Goal: Task Accomplishment & Management: Complete application form

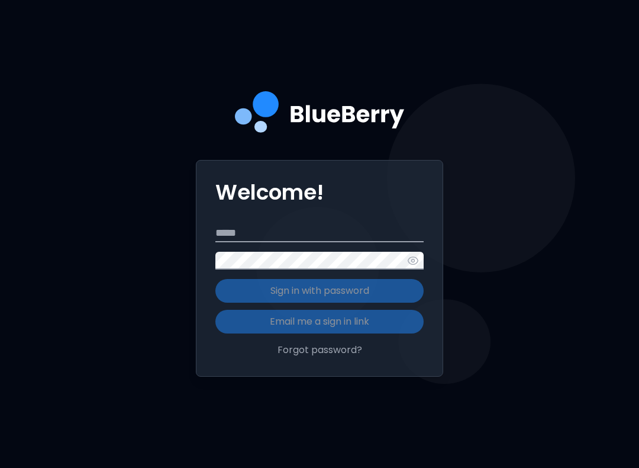
click at [285, 239] on input "Email" at bounding box center [320, 233] width 208 height 18
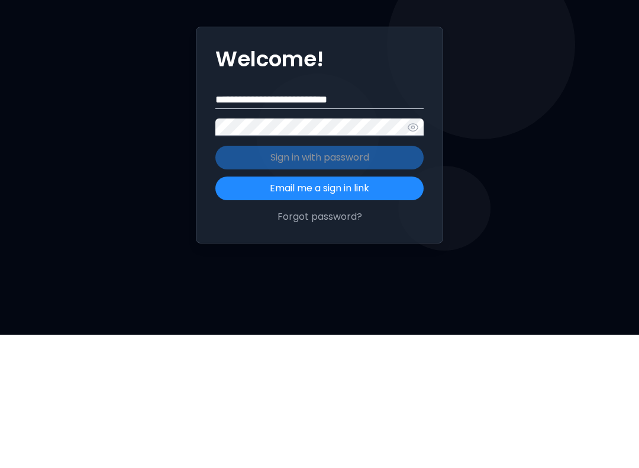
type input "**********"
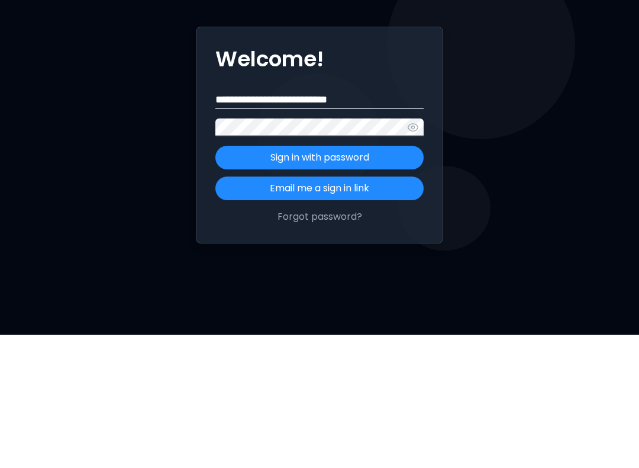
click at [343, 284] on p "Sign in with password" at bounding box center [320, 291] width 99 height 14
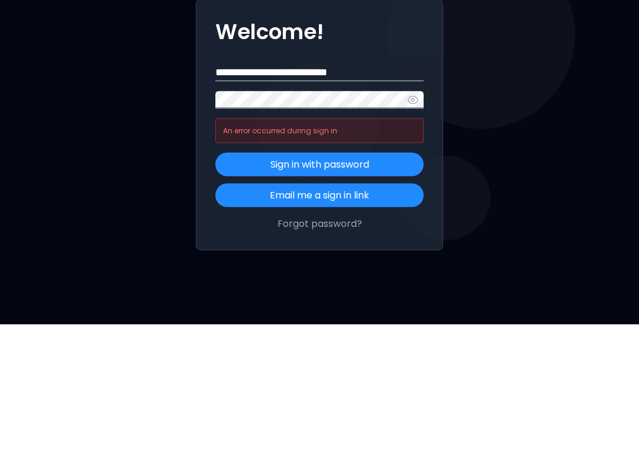
click at [414, 237] on icon "button" at bounding box center [413, 243] width 12 height 12
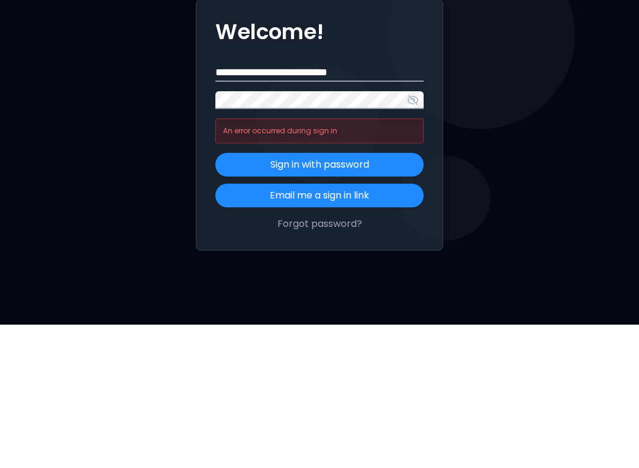
click at [355, 301] on p "Sign in with password" at bounding box center [320, 308] width 99 height 14
click at [345, 301] on p "Sign in with password" at bounding box center [320, 308] width 99 height 14
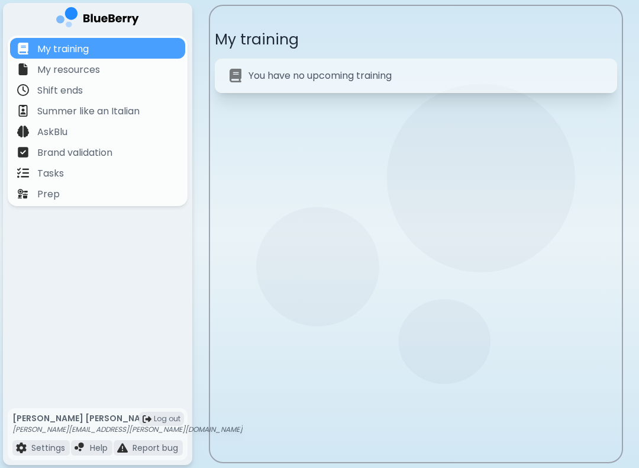
click at [49, 68] on p "My resources" at bounding box center [68, 70] width 63 height 14
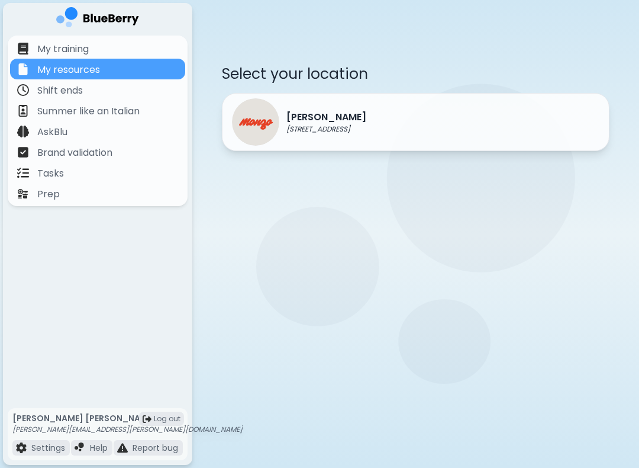
click at [54, 89] on p "Shift ends" at bounding box center [60, 90] width 46 height 14
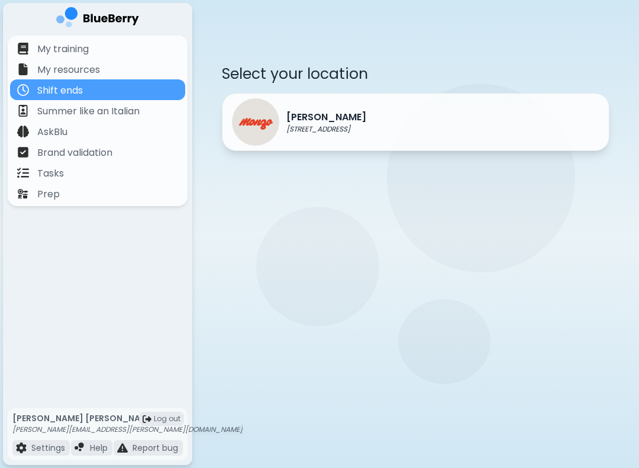
click at [351, 136] on div "[PERSON_NAME] [STREET_ADDRESS]" at bounding box center [299, 121] width 134 height 47
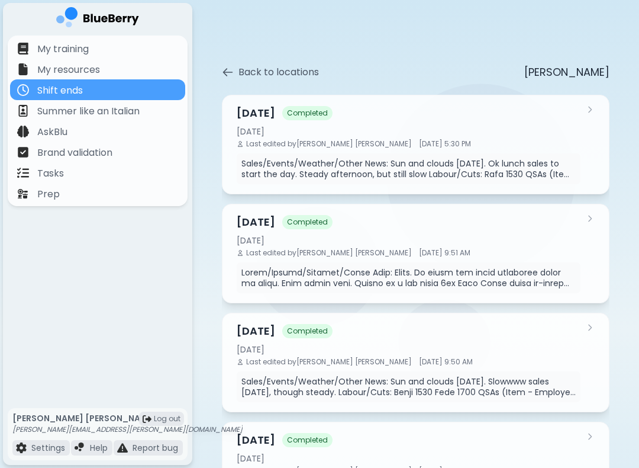
click at [271, 168] on p "Sales/Events/Weather/Other News: Sun and clouds [DATE]. Ok lunch sales to start…" at bounding box center [409, 168] width 335 height 21
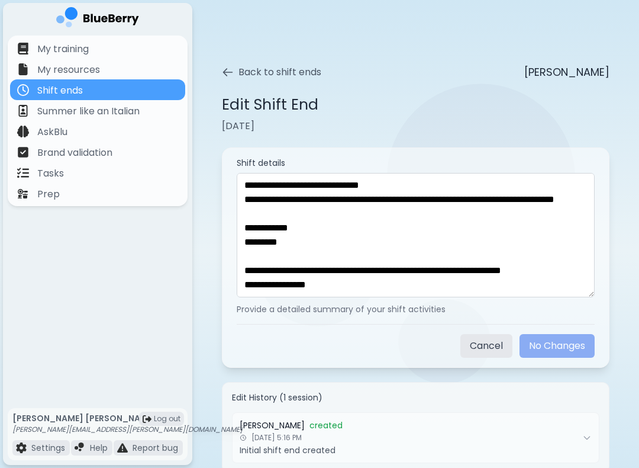
click at [229, 78] on icon at bounding box center [228, 72] width 12 height 12
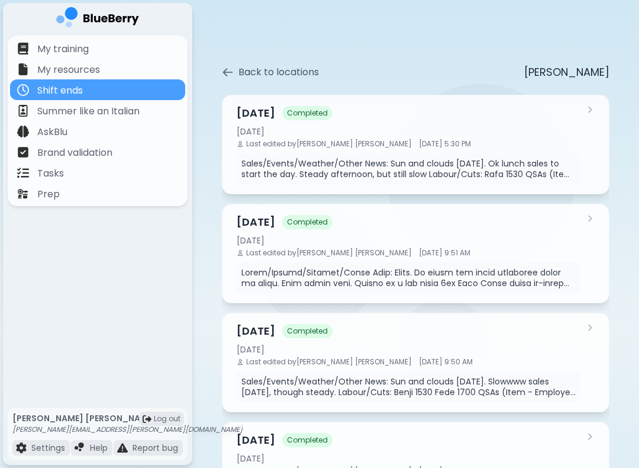
click at [43, 75] on p "My resources" at bounding box center [68, 70] width 63 height 14
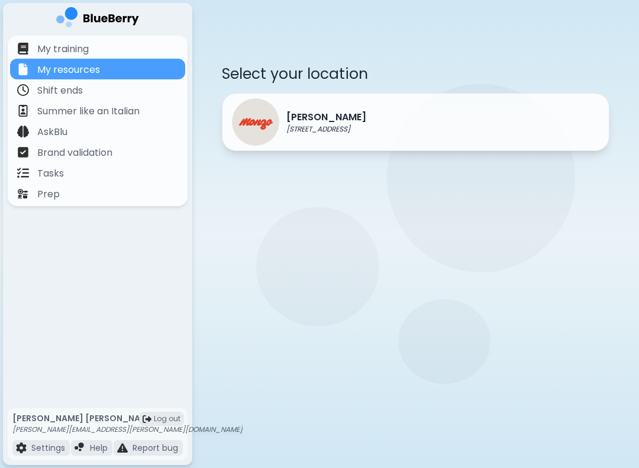
click at [309, 122] on p "[PERSON_NAME]" at bounding box center [327, 117] width 80 height 14
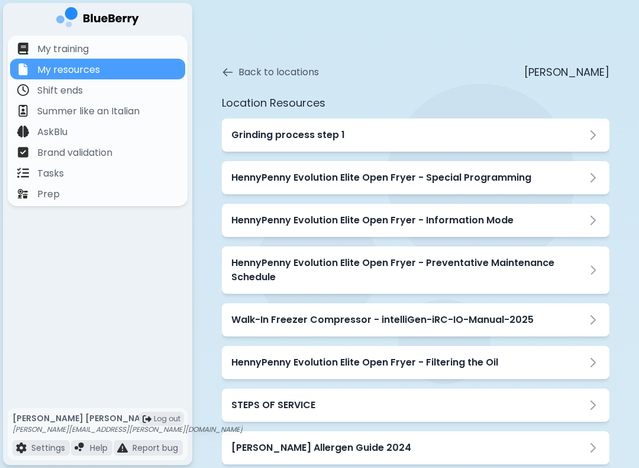
click at [228, 75] on icon at bounding box center [228, 72] width 12 height 12
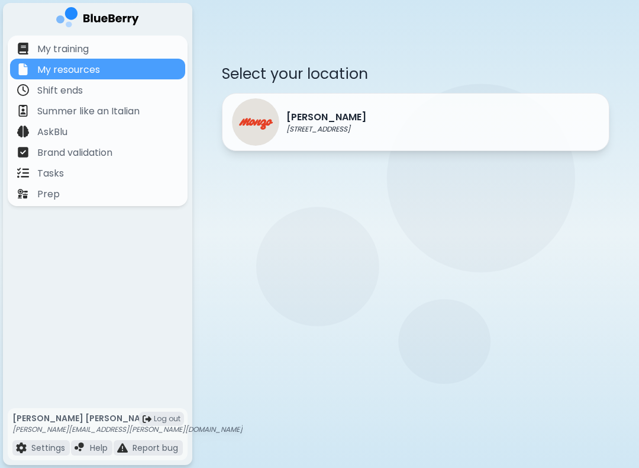
click at [128, 107] on p "Summer like an Italian" at bounding box center [88, 111] width 102 height 14
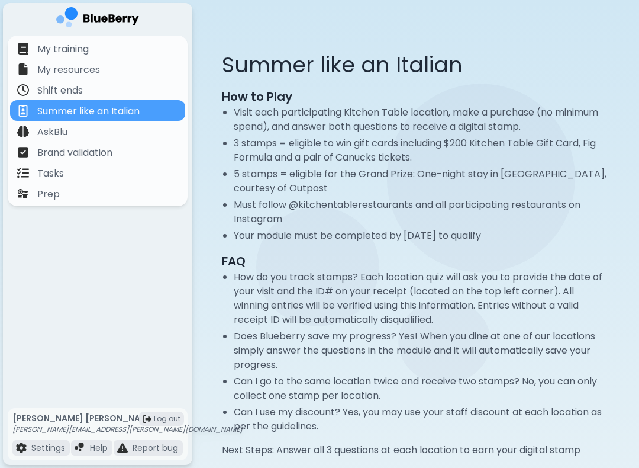
click at [111, 125] on div "AskBlu" at bounding box center [97, 131] width 175 height 21
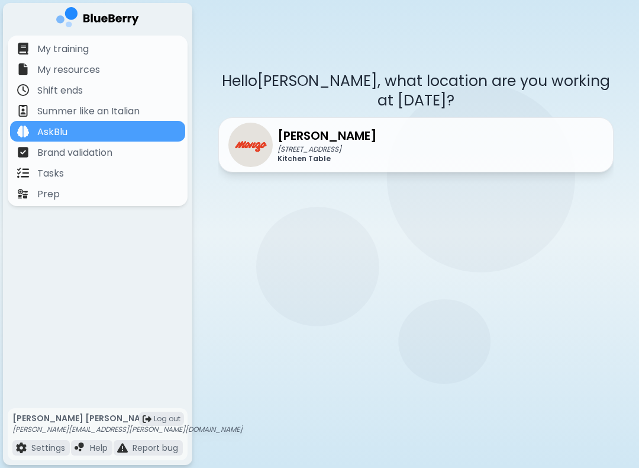
click at [111, 151] on p "Brand validation" at bounding box center [74, 153] width 75 height 14
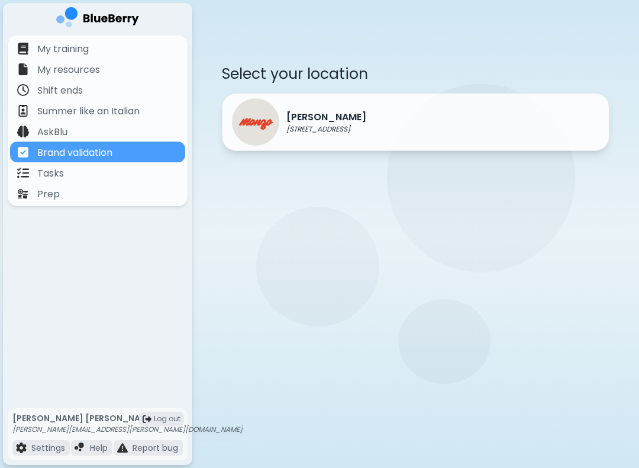
click at [305, 122] on p "[PERSON_NAME]" at bounding box center [327, 117] width 80 height 14
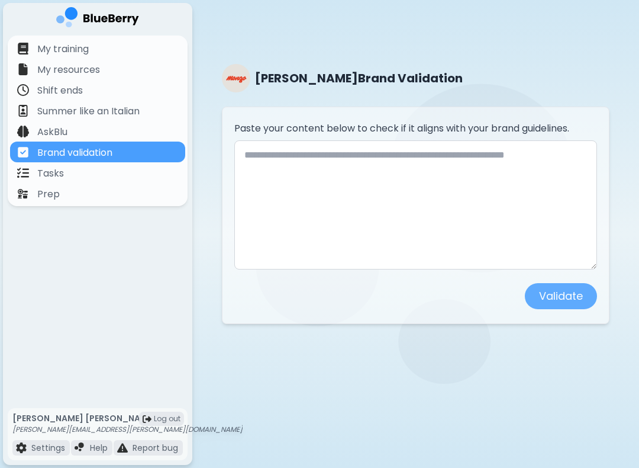
click at [105, 168] on div "Tasks" at bounding box center [97, 172] width 175 height 21
click at [38, 149] on p "Brand validation" at bounding box center [74, 153] width 75 height 14
click at [75, 127] on div "AskBlu" at bounding box center [97, 131] width 175 height 21
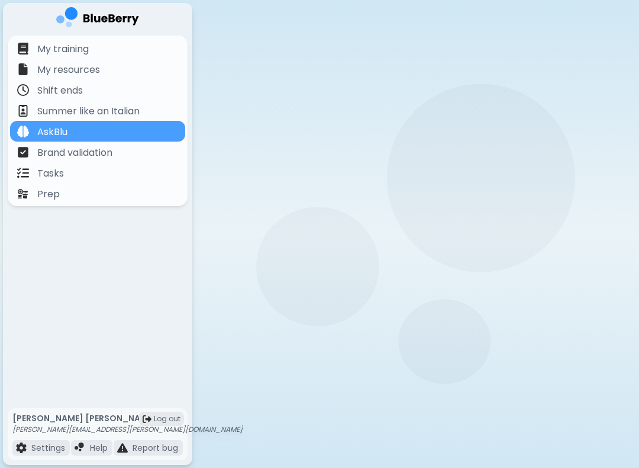
click at [89, 173] on div "Tasks" at bounding box center [97, 172] width 175 height 21
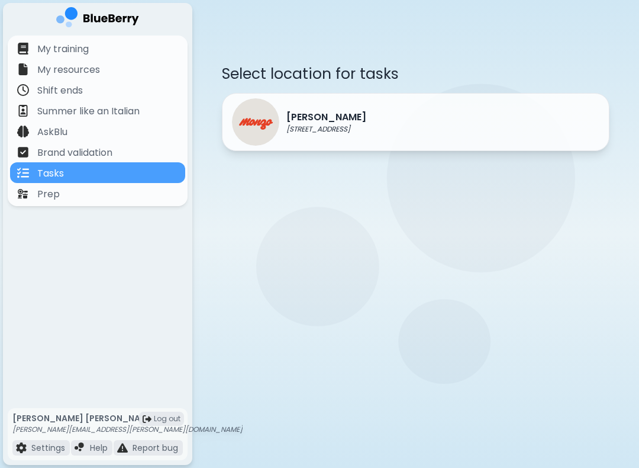
click at [353, 117] on p "[PERSON_NAME]" at bounding box center [327, 117] width 80 height 14
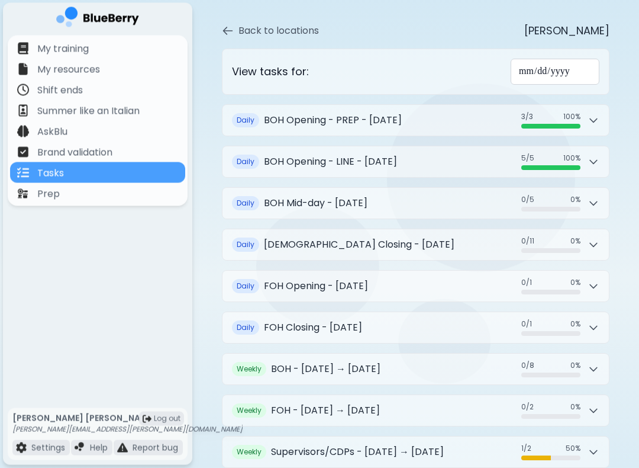
scroll to position [40, 0]
click at [599, 200] on icon at bounding box center [594, 204] width 12 height 12
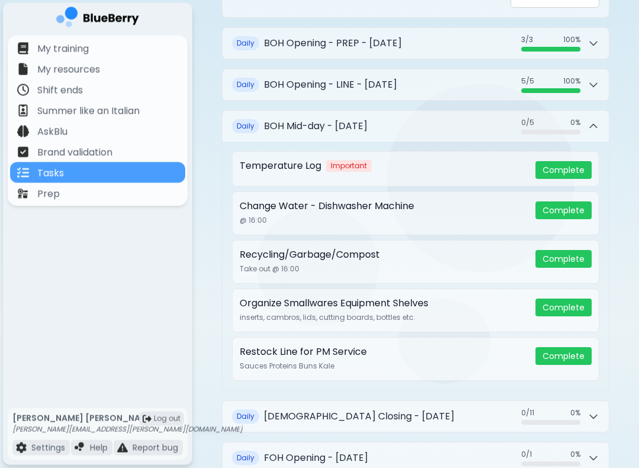
scroll to position [117, 0]
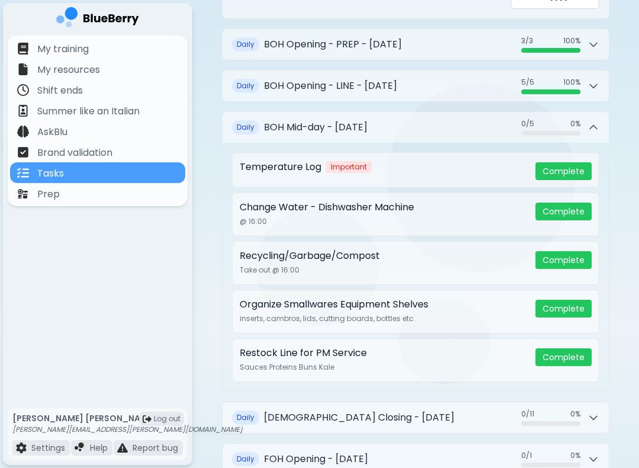
click at [411, 173] on div "Temperature Log Important Complete" at bounding box center [416, 170] width 368 height 36
click at [589, 130] on button "Daily BOH Mid-day - [DATE] 0 / 5 0 / 5 0 %" at bounding box center [416, 127] width 387 height 31
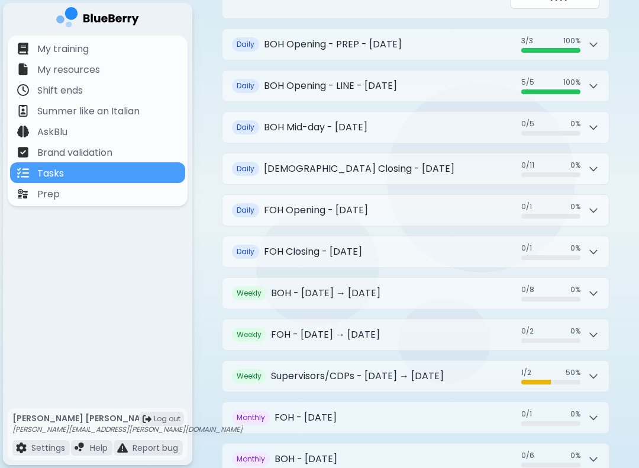
click at [437, 169] on button "Daily BOH Closing - [DATE] 0 / 11 0 / 11 0 %" at bounding box center [416, 168] width 387 height 31
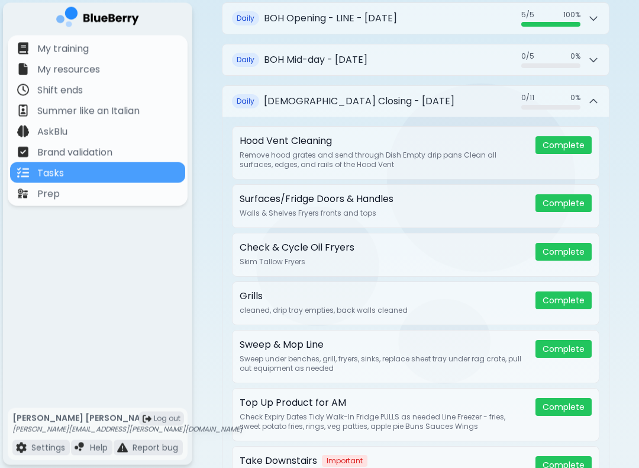
click at [429, 95] on h2 "[DEMOGRAPHIC_DATA] Closing - [DATE]" at bounding box center [359, 102] width 191 height 14
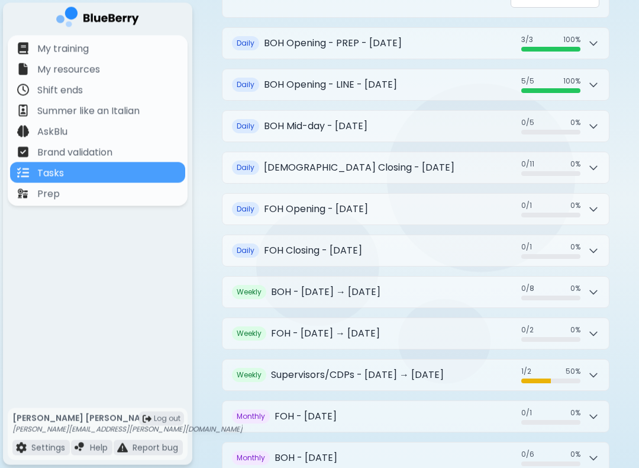
scroll to position [117, 0]
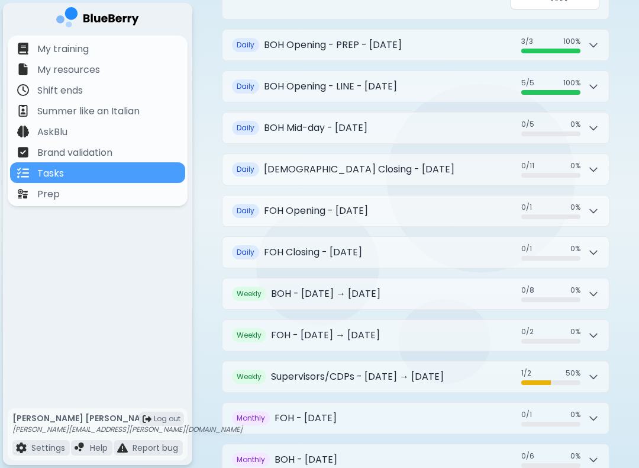
click at [413, 165] on h2 "[DEMOGRAPHIC_DATA] Closing - [DATE]" at bounding box center [359, 169] width 191 height 14
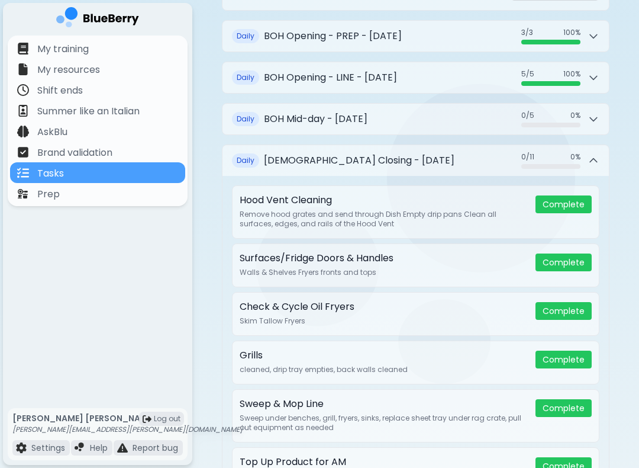
scroll to position [86, 0]
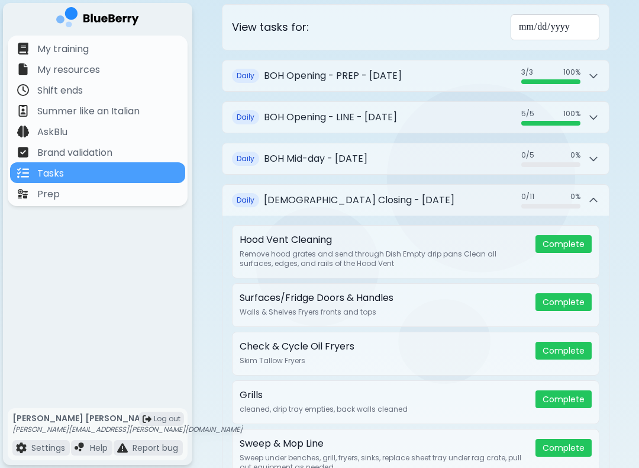
click at [457, 190] on button "Daily BOH Closing - [DATE] 0 / 11 0 / 11 0 %" at bounding box center [416, 200] width 387 height 31
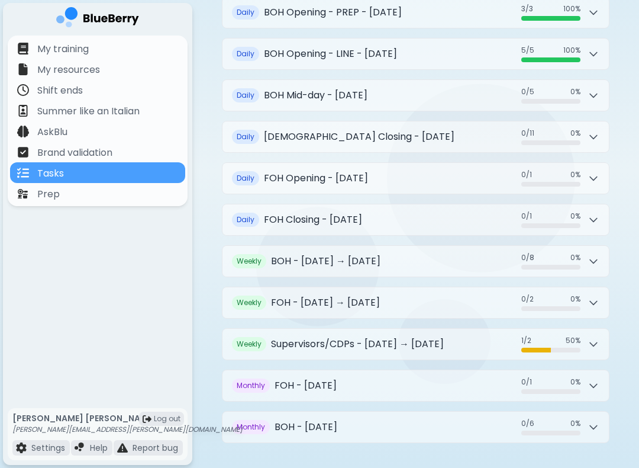
scroll to position [149, 0]
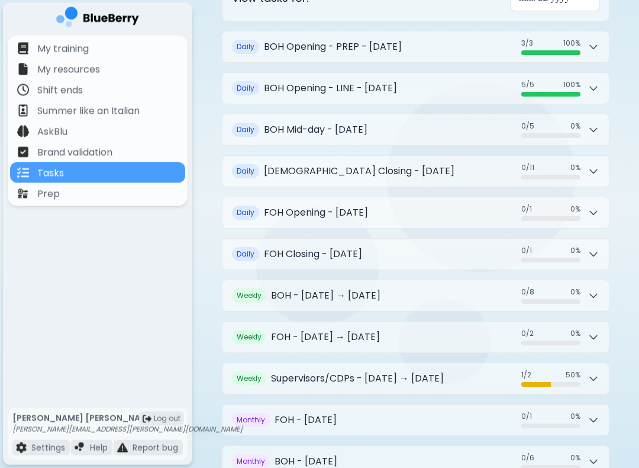
click at [368, 125] on h2 "BOH Mid-day - [DATE]" at bounding box center [316, 130] width 104 height 14
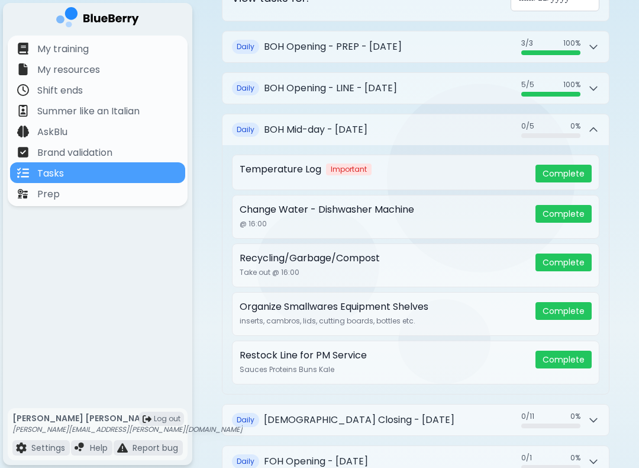
click at [582, 128] on div "0 / 5 0 / 5 0 %" at bounding box center [561, 129] width 78 height 17
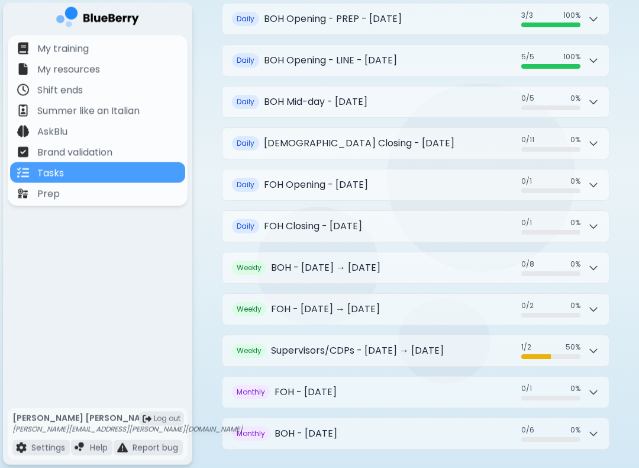
scroll to position [164, 0]
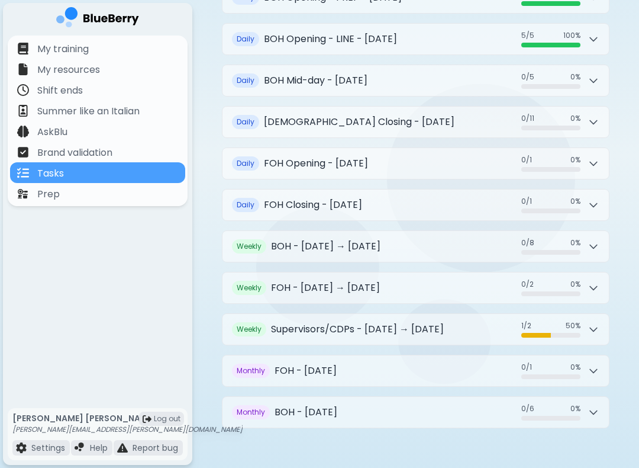
click at [319, 246] on button "Weekly BOH - [DATE] → [DATE] 0 / 8 0 / 8 0 %" at bounding box center [416, 246] width 387 height 31
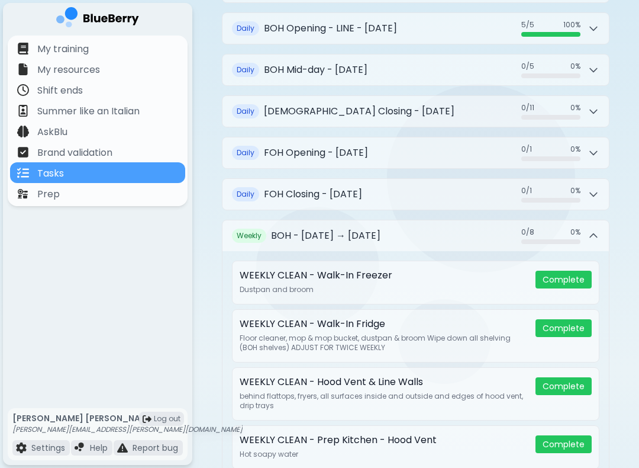
scroll to position [262, 0]
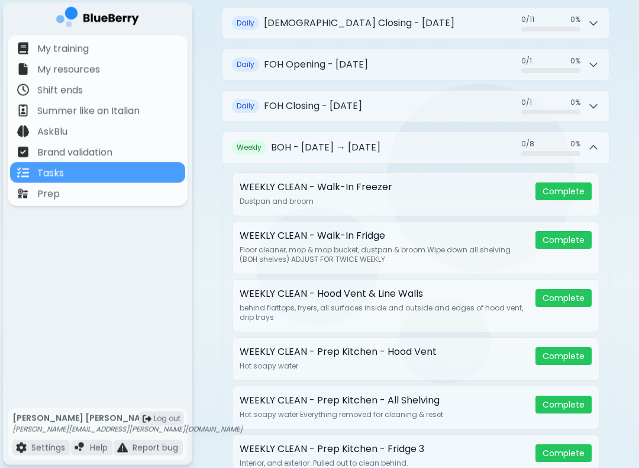
click at [408, 143] on button "Weekly BOH - [DATE] → [DATE] 0 / 8 0 / 8 0 %" at bounding box center [416, 148] width 387 height 31
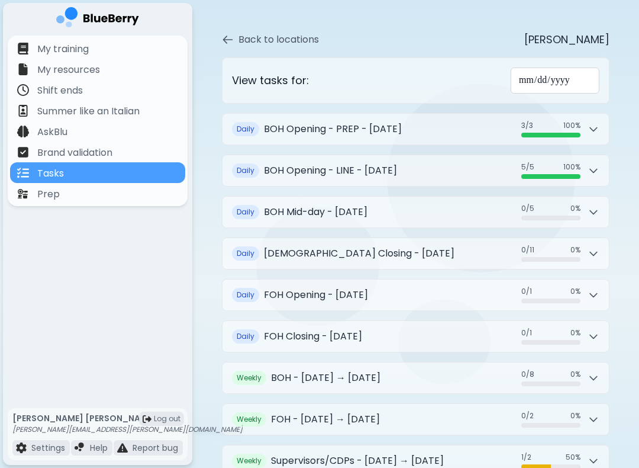
scroll to position [6, 0]
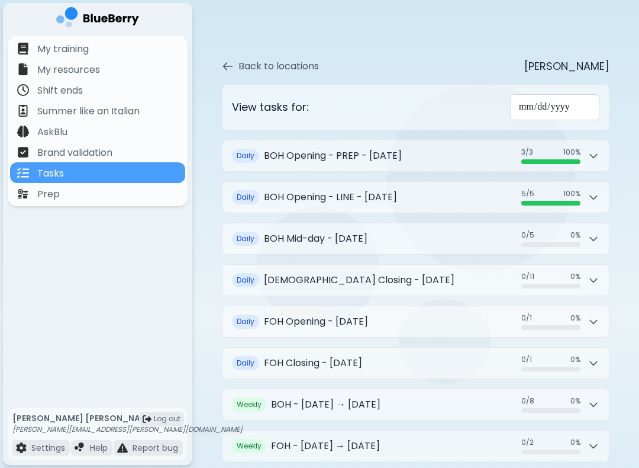
click at [580, 189] on span "100 %" at bounding box center [572, 193] width 17 height 9
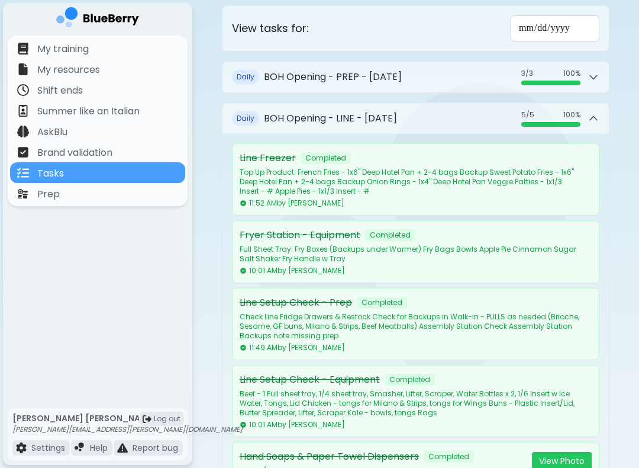
scroll to position [78, 0]
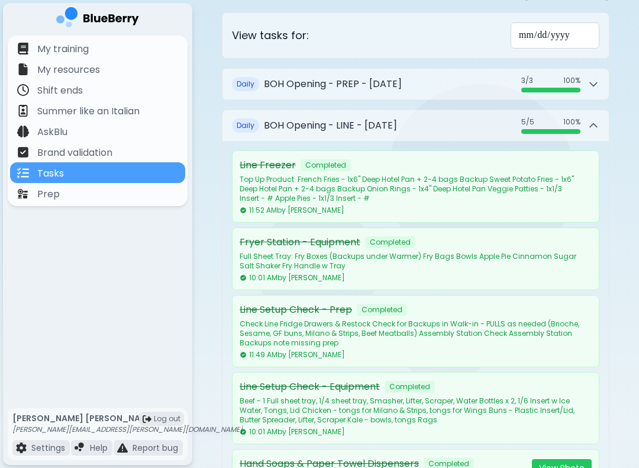
click at [582, 117] on div "5 / 5 5 / 5 100 %" at bounding box center [561, 125] width 78 height 17
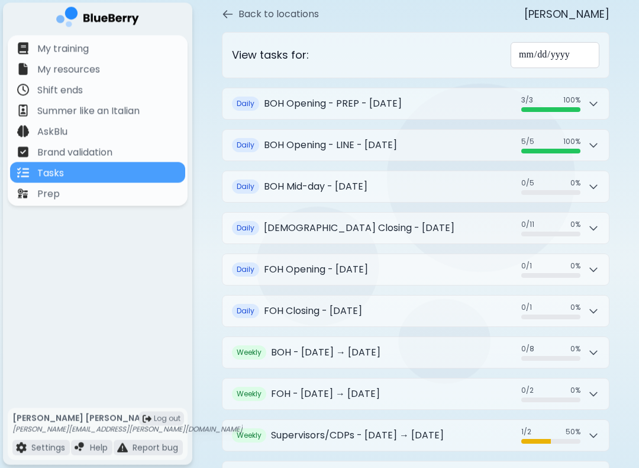
click at [356, 101] on h2 "BOH Opening - PREP - [DATE]" at bounding box center [333, 104] width 138 height 14
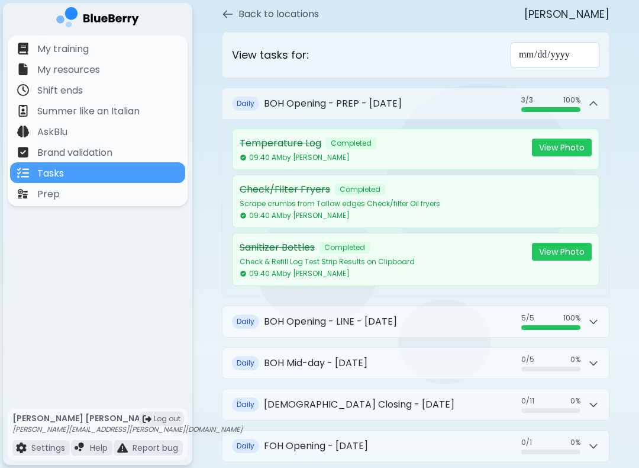
click at [402, 97] on h2 "BOH Opening - PREP - [DATE]" at bounding box center [333, 104] width 138 height 14
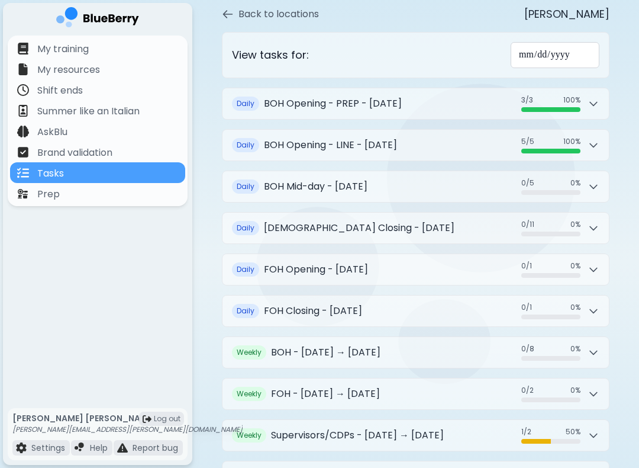
click at [368, 184] on h2 "BOH Mid-day - [DATE]" at bounding box center [316, 186] width 104 height 14
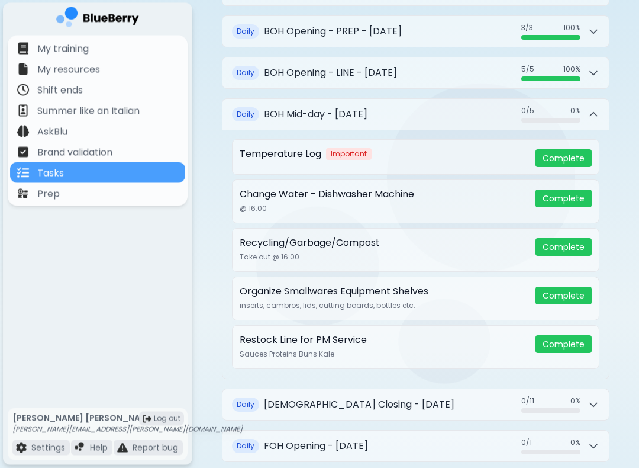
scroll to position [130, 0]
click at [562, 192] on button "Complete" at bounding box center [564, 198] width 56 height 18
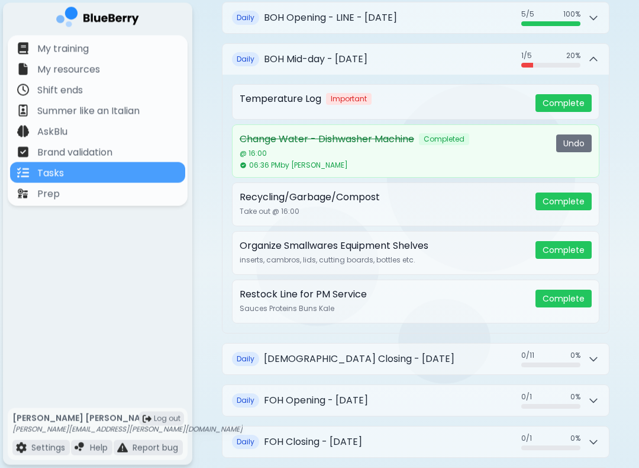
click at [571, 290] on button "Complete" at bounding box center [564, 299] width 56 height 18
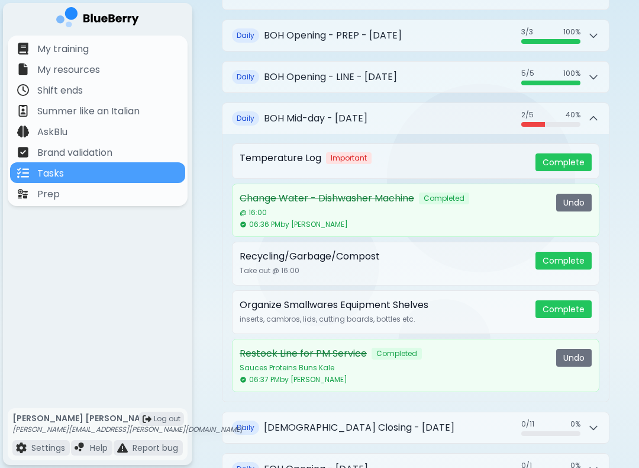
scroll to position [124, 0]
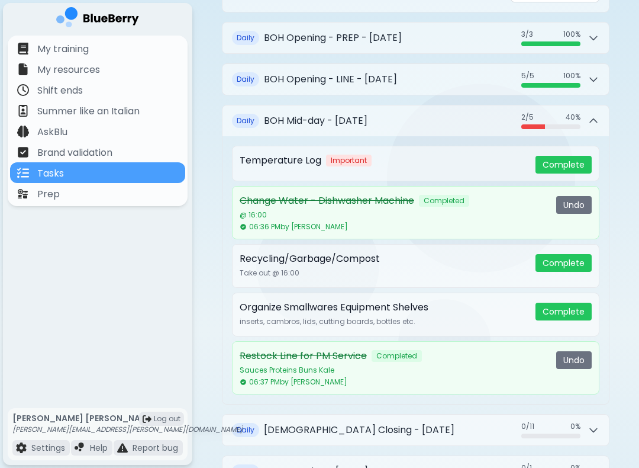
click at [368, 114] on h2 "BOH Mid-day - [DATE]" at bounding box center [316, 121] width 104 height 14
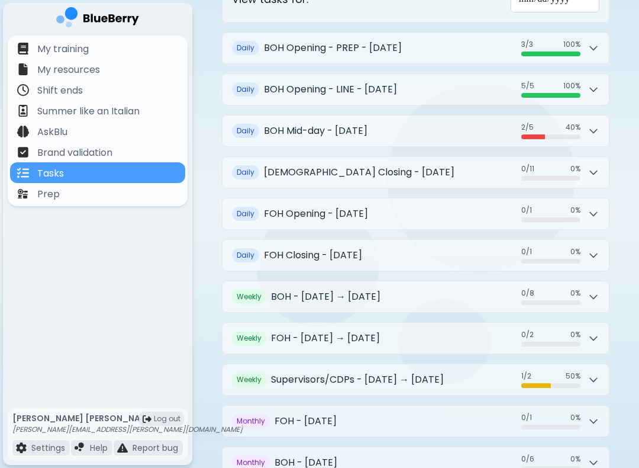
scroll to position [104, 0]
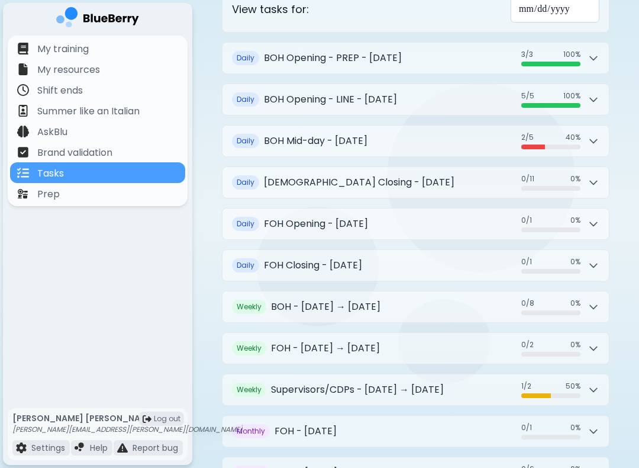
click at [388, 175] on h2 "[DEMOGRAPHIC_DATA] Closing - [DATE]" at bounding box center [359, 182] width 191 height 14
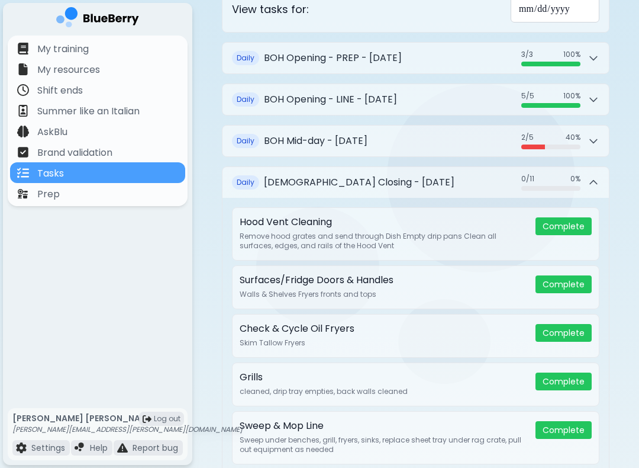
click at [416, 175] on h2 "[DEMOGRAPHIC_DATA] Closing - [DATE]" at bounding box center [359, 182] width 191 height 14
click at [368, 134] on h2 "BOH Mid-day - [DATE]" at bounding box center [316, 141] width 104 height 14
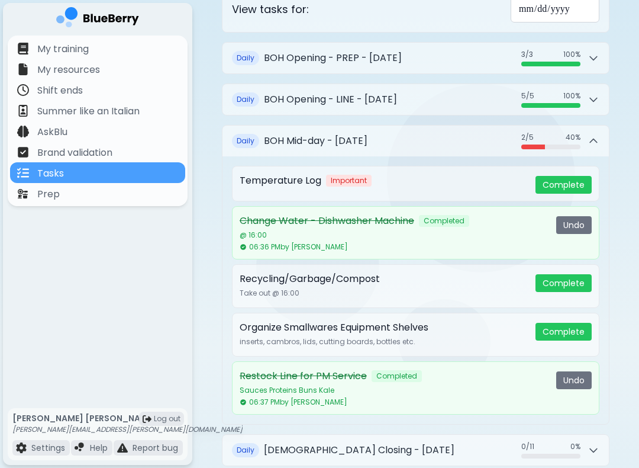
click at [368, 134] on h2 "BOH Mid-day - [DATE]" at bounding box center [316, 141] width 104 height 14
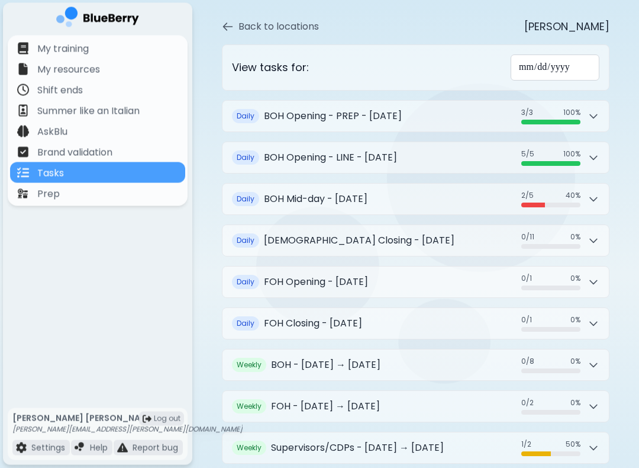
scroll to position [0, 0]
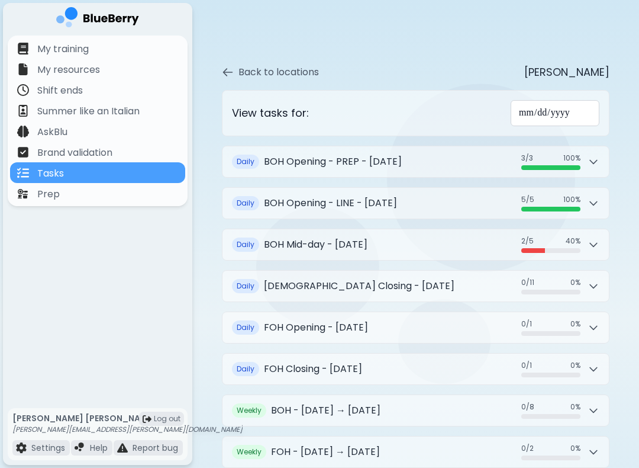
click at [423, 244] on button "Daily BOH Mid-day - [DATE] 2 / 5 2 / 5 40 %" at bounding box center [416, 244] width 387 height 31
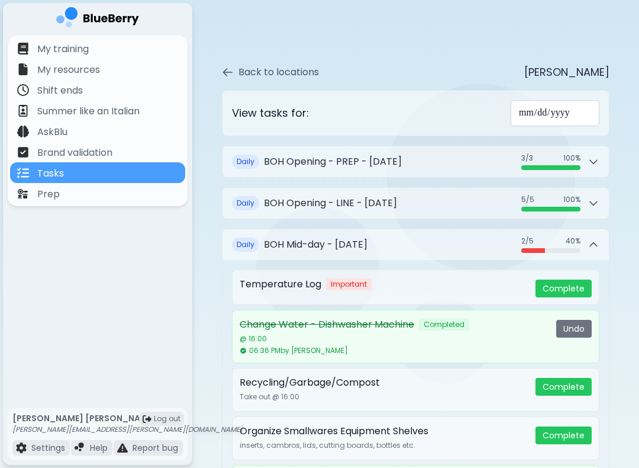
click at [486, 233] on button "Daily BOH Mid-day - [DATE] 2 / 5 2 / 5 40 %" at bounding box center [416, 244] width 387 height 31
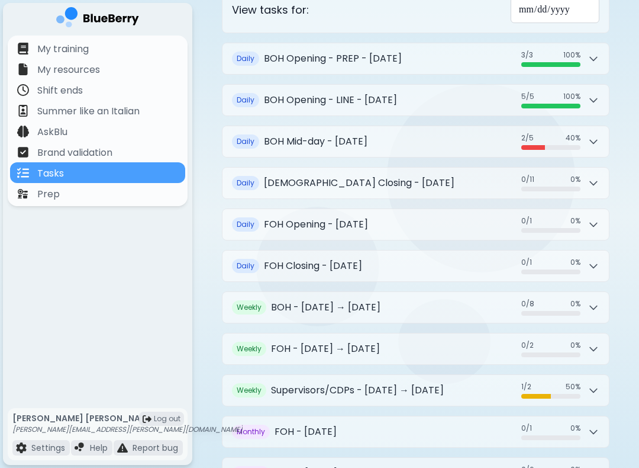
scroll to position [164, 0]
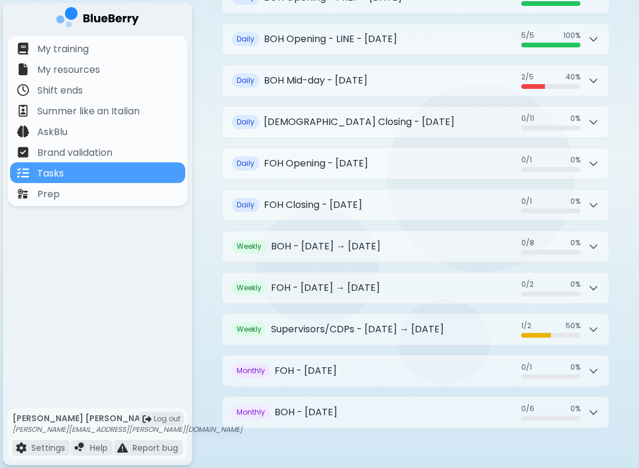
click at [337, 405] on h2 "BOH - [DATE]" at bounding box center [306, 412] width 63 height 14
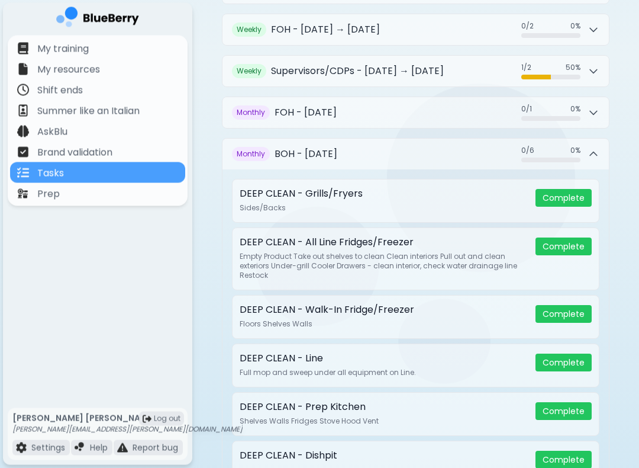
scroll to position [480, 0]
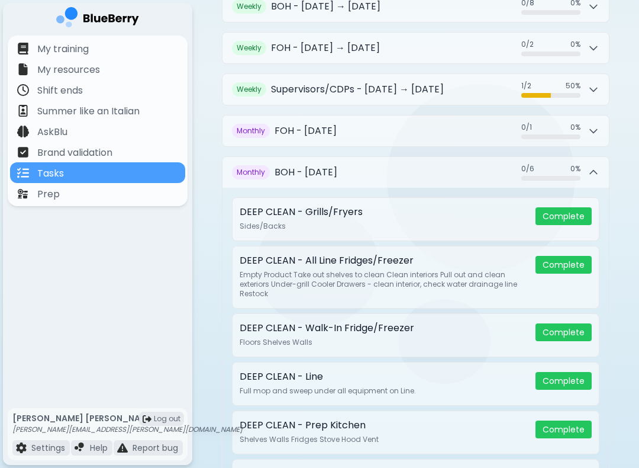
click at [484, 179] on button "Monthly BOH - [DATE] 0 / 6 0 / 6 0 %" at bounding box center [416, 172] width 387 height 31
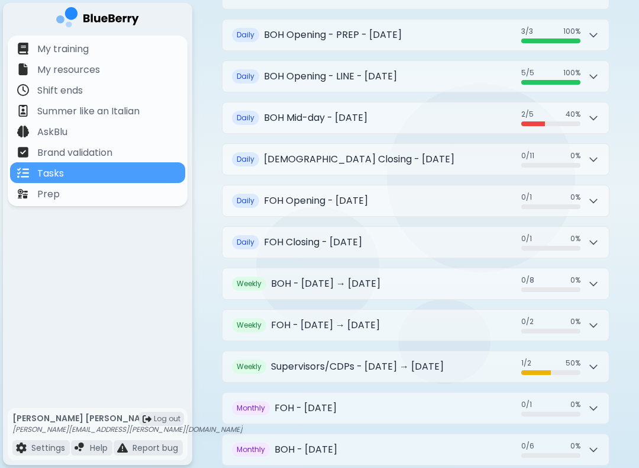
scroll to position [0, 0]
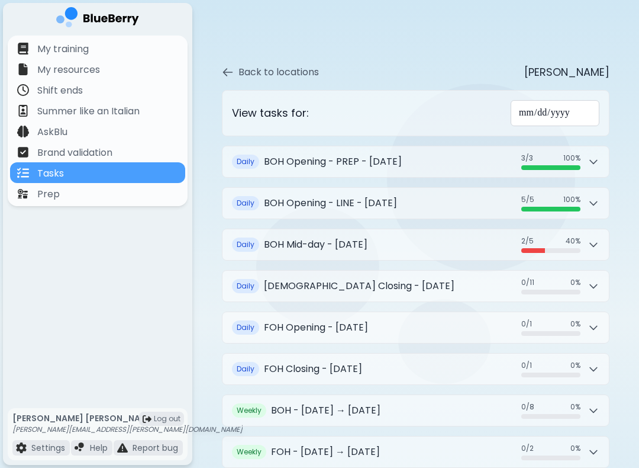
click at [586, 236] on div "2 / 5 2 / 5 40 %" at bounding box center [561, 244] width 78 height 17
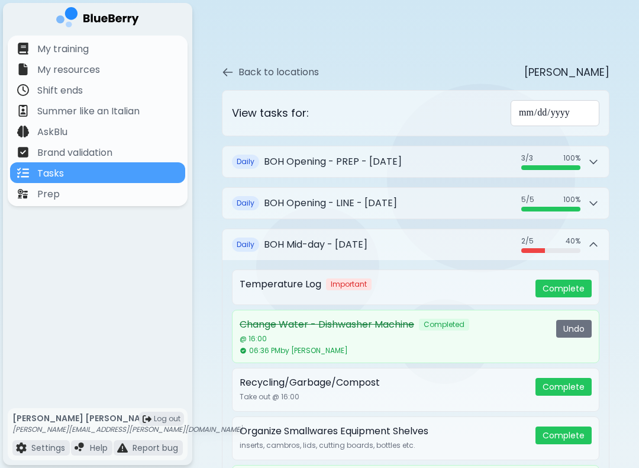
click at [425, 246] on button "Daily BOH Mid-day - [DATE] 2 / 5 2 / 5 40 %" at bounding box center [416, 244] width 387 height 31
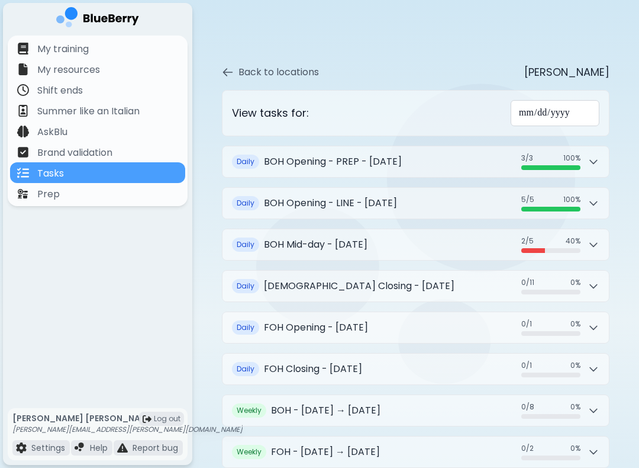
click at [443, 279] on button "Daily BOH Closing - [DATE] 0 / 11 0 / 11 0 %" at bounding box center [416, 286] width 387 height 31
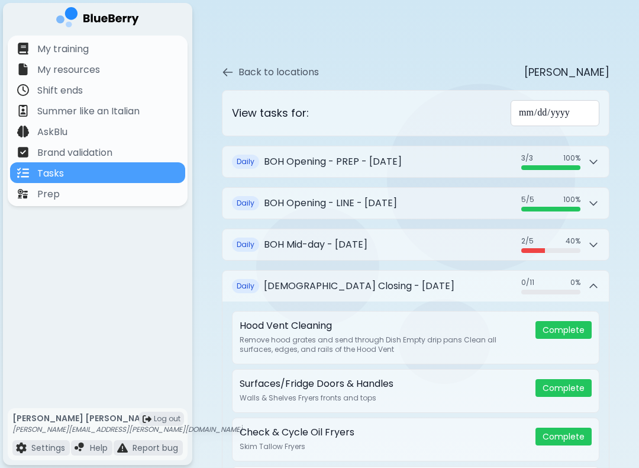
click at [467, 287] on button "Daily BOH Closing - [DATE] 0 / 11 0 / 11 0 %" at bounding box center [416, 286] width 387 height 31
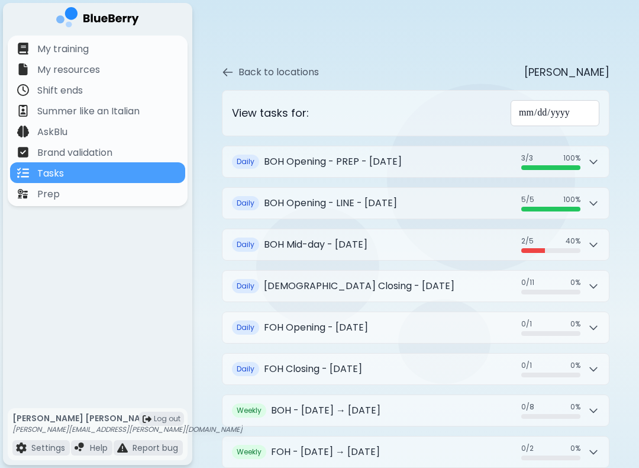
click at [458, 243] on button "Daily BOH Mid-day - [DATE] 2 / 5 2 / 5 40 %" at bounding box center [416, 244] width 387 height 31
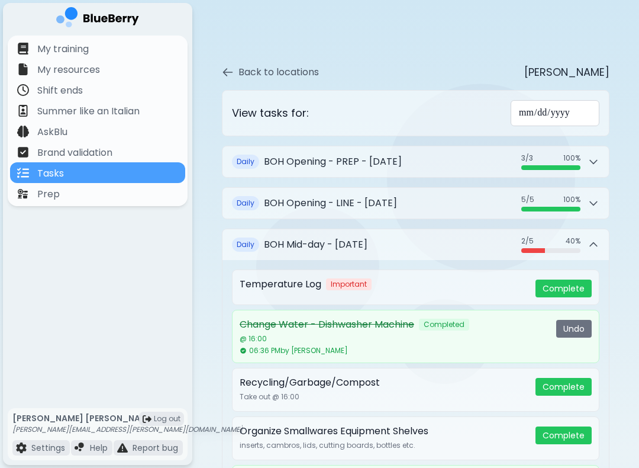
click at [455, 234] on button "Daily BOH Mid-day - [DATE] 2 / 5 2 / 5 40 %" at bounding box center [416, 244] width 387 height 31
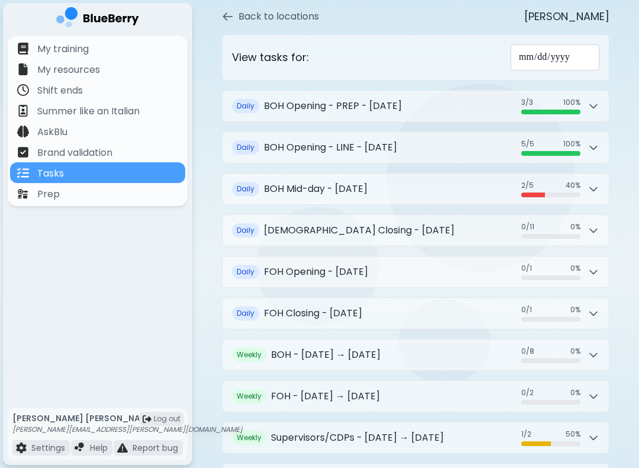
scroll to position [59, 0]
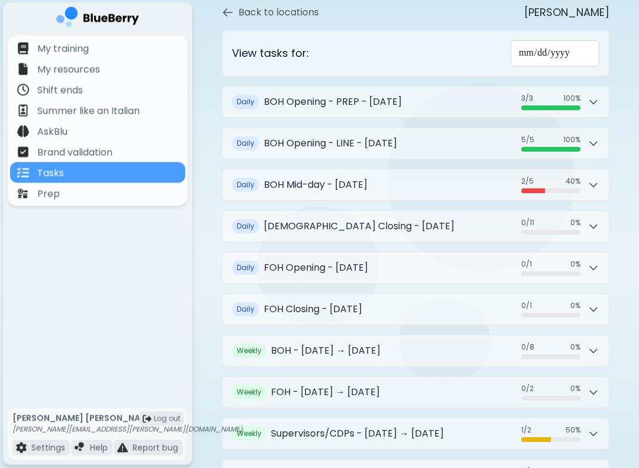
click at [588, 221] on icon at bounding box center [594, 227] width 12 height 12
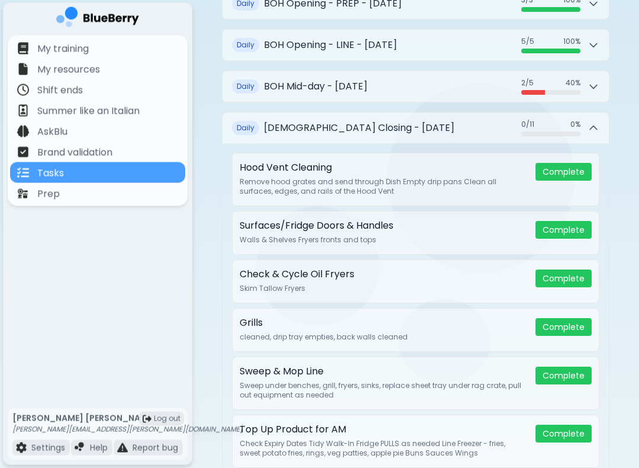
click at [480, 127] on button "Daily BOH Closing - [DATE] 0 / 11 0 / 11 0 %" at bounding box center [416, 128] width 387 height 31
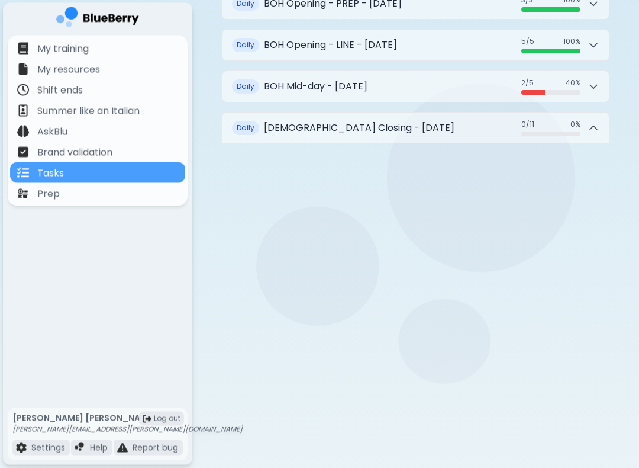
scroll to position [158, 0]
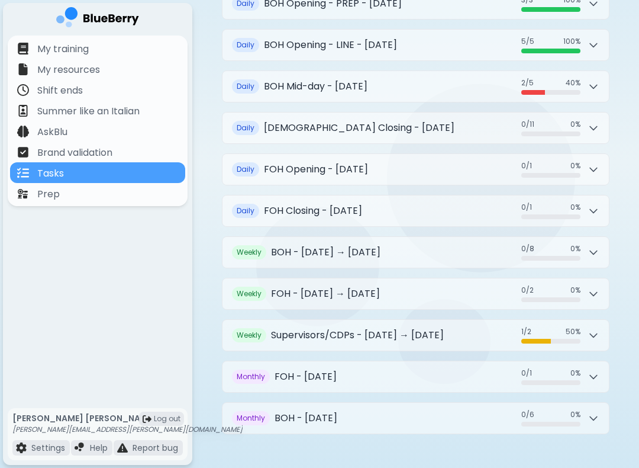
click at [502, 87] on button "Daily BOH Mid-day - [DATE] 2 / 5 2 / 5 40 %" at bounding box center [416, 86] width 387 height 31
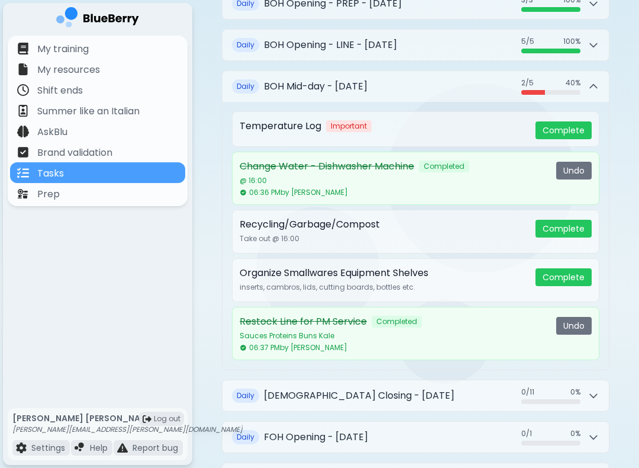
click at [507, 136] on div "Temperature Log Important Complete" at bounding box center [416, 129] width 368 height 36
click at [608, 71] on button "Daily BOH Mid-day - [DATE] 2 / 5 2 / 5 40 %" at bounding box center [416, 86] width 387 height 31
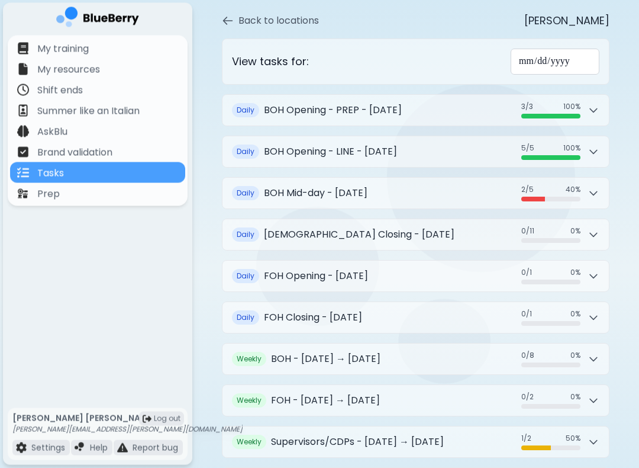
scroll to position [47, 0]
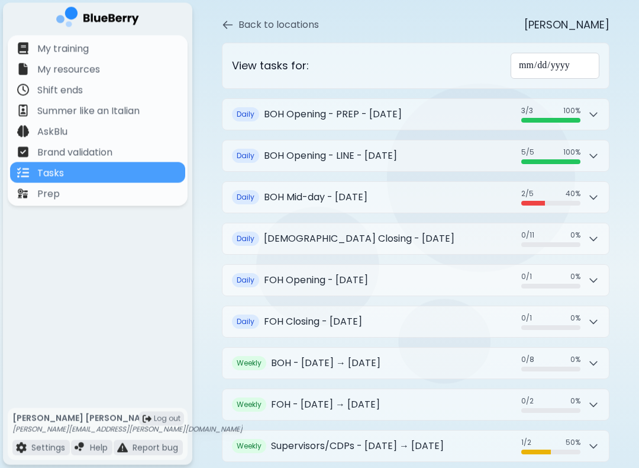
click at [73, 416] on p "[PERSON_NAME]" at bounding box center [127, 418] width 230 height 11
